Goal: Transaction & Acquisition: Purchase product/service

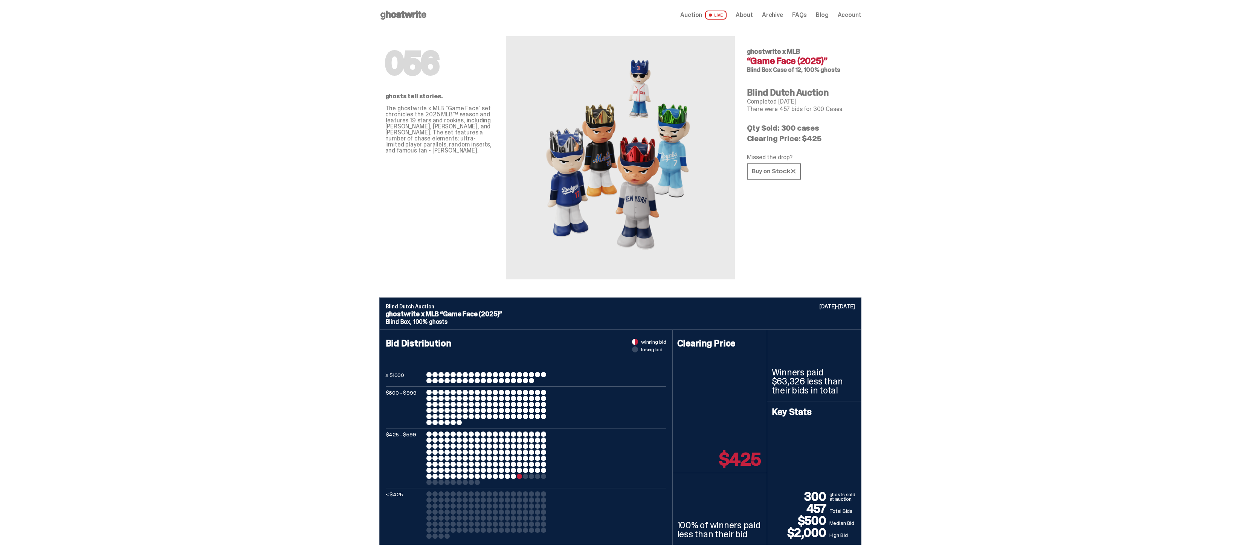
click at [419, 14] on use at bounding box center [403, 15] width 46 height 9
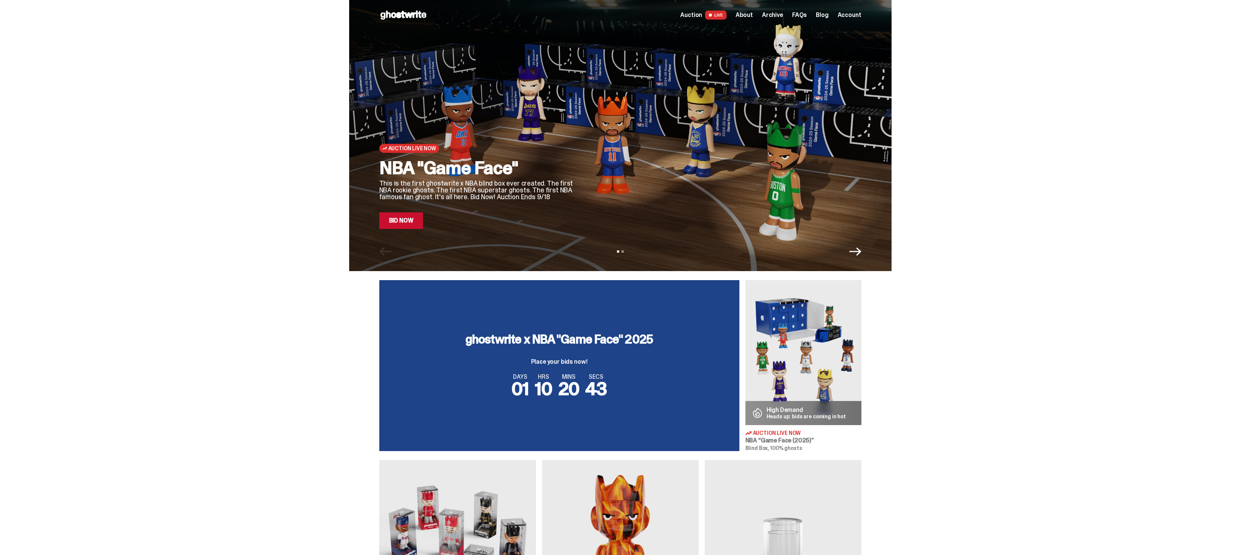
click at [414, 218] on link "Bid Now" at bounding box center [401, 220] width 44 height 17
